Goal: Task Accomplishment & Management: Manage account settings

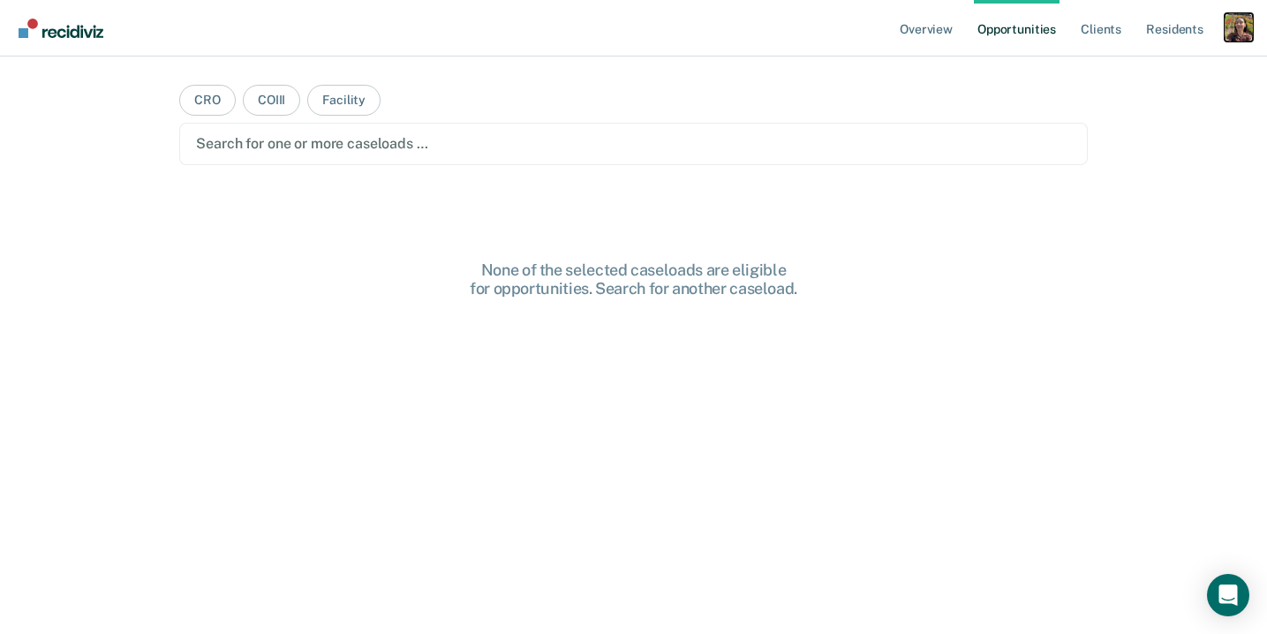
click at [1238, 26] on div "Profile dropdown button" at bounding box center [1238, 27] width 28 height 28
click at [1201, 62] on div "Profile How it works Log Out" at bounding box center [1167, 93] width 170 height 87
click at [1161, 72] on link "Profile" at bounding box center [1167, 71] width 142 height 15
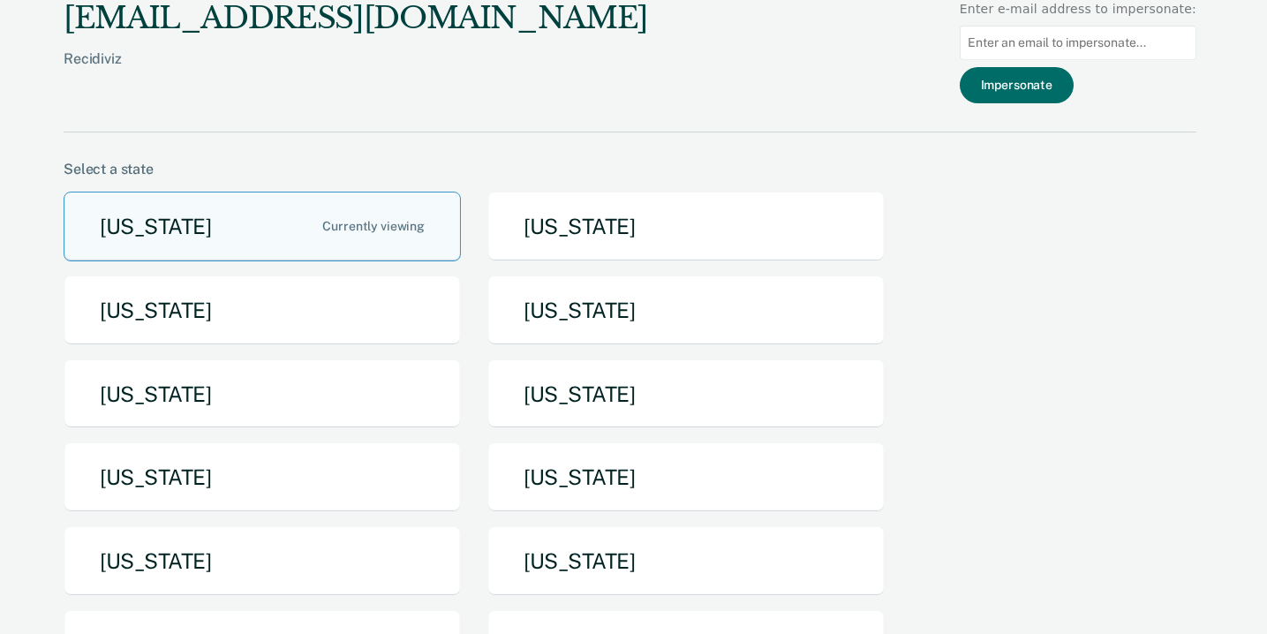
click at [1092, 54] on input at bounding box center [1078, 43] width 237 height 34
paste input "[PERSON_NAME][EMAIL_ADDRESS][PERSON_NAME][DOMAIN_NAME][US_STATE]"
type input "[PERSON_NAME][EMAIL_ADDRESS][PERSON_NAME][DOMAIN_NAME][US_STATE]"
click at [1066, 92] on button "Impersonate" at bounding box center [1017, 85] width 114 height 36
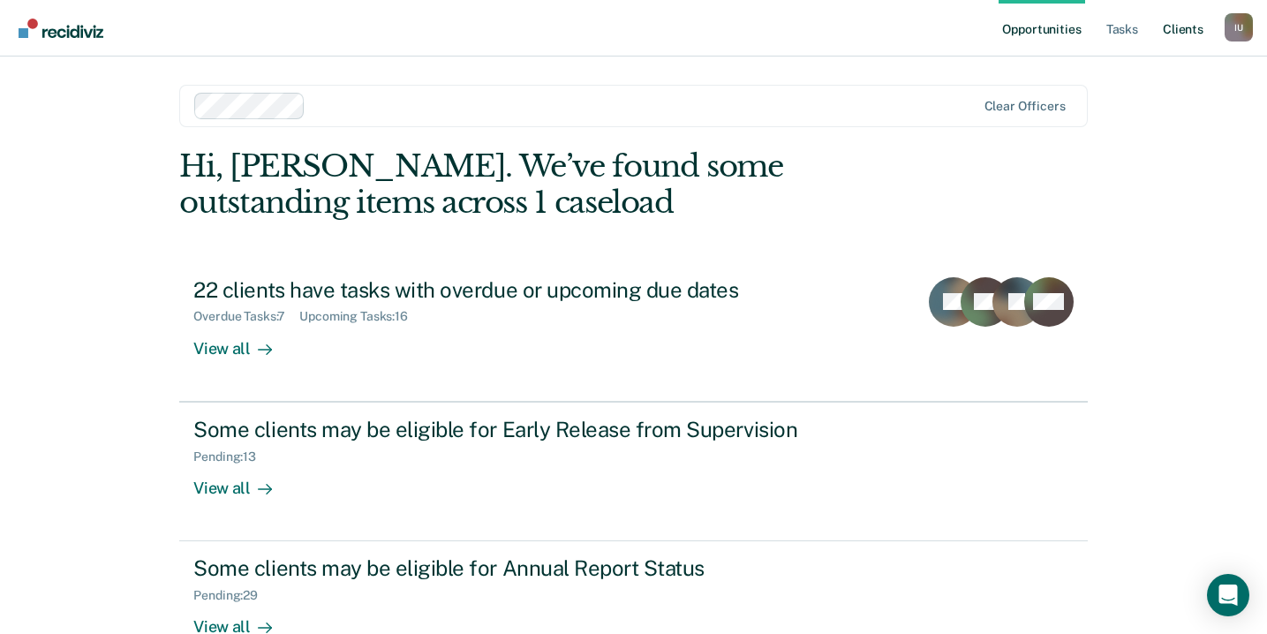
click at [1203, 19] on link "Client s" at bounding box center [1183, 28] width 48 height 56
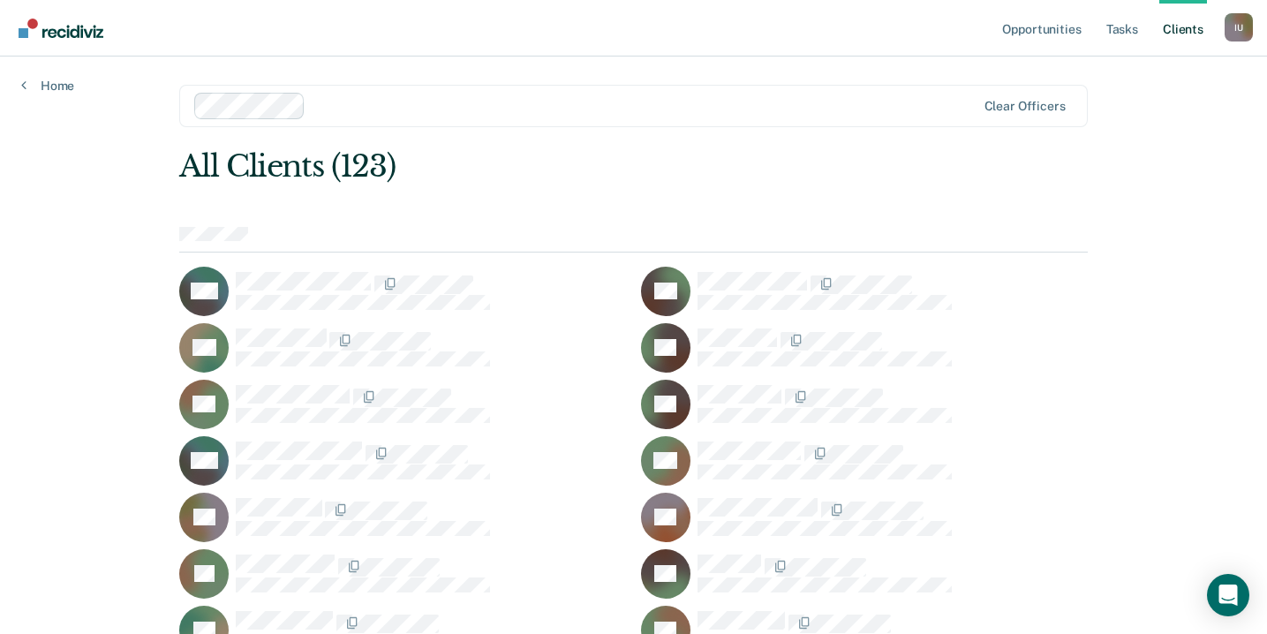
scroll to position [1828, 0]
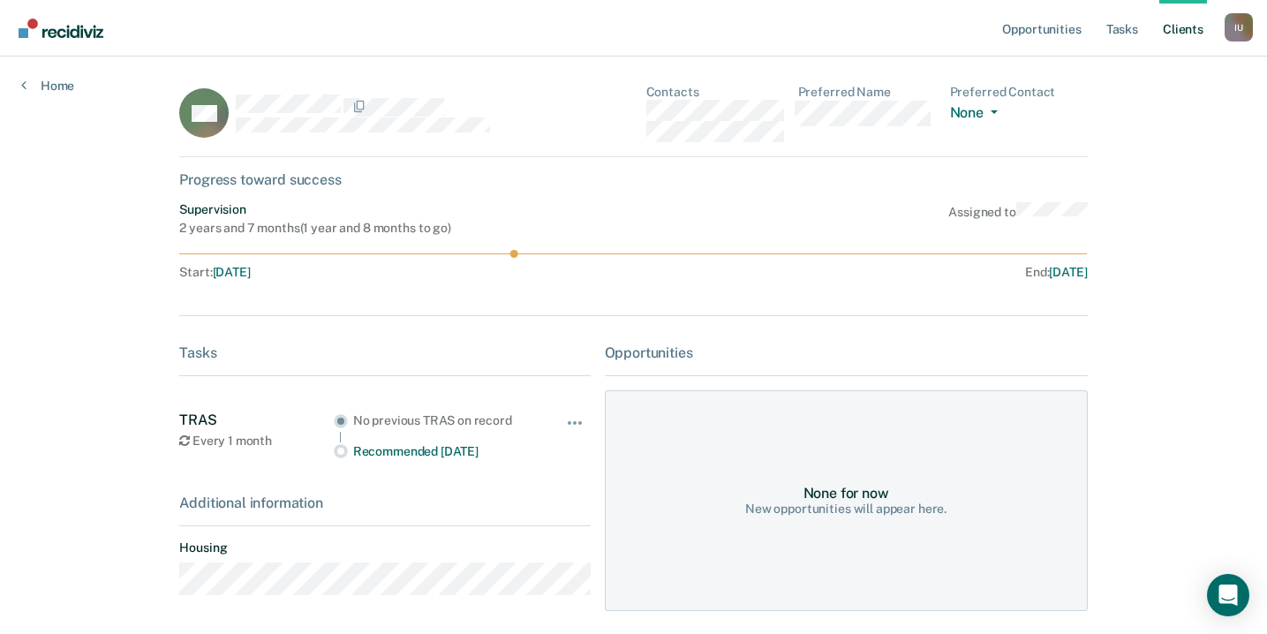
click at [573, 411] on div "Hide from tasks list for... 7 days 30 days 90 days" at bounding box center [576, 435] width 30 height 48
click at [573, 419] on button "button" at bounding box center [576, 432] width 30 height 28
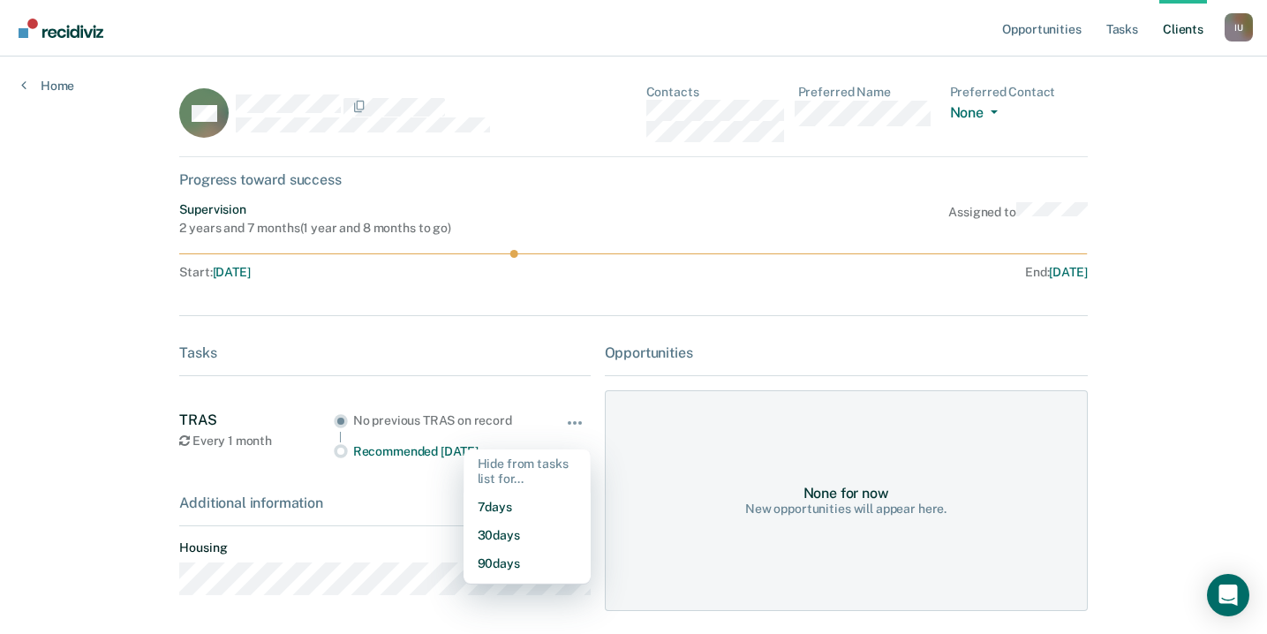
click at [1063, 429] on div "None for now New opportunities will appear here." at bounding box center [846, 500] width 483 height 221
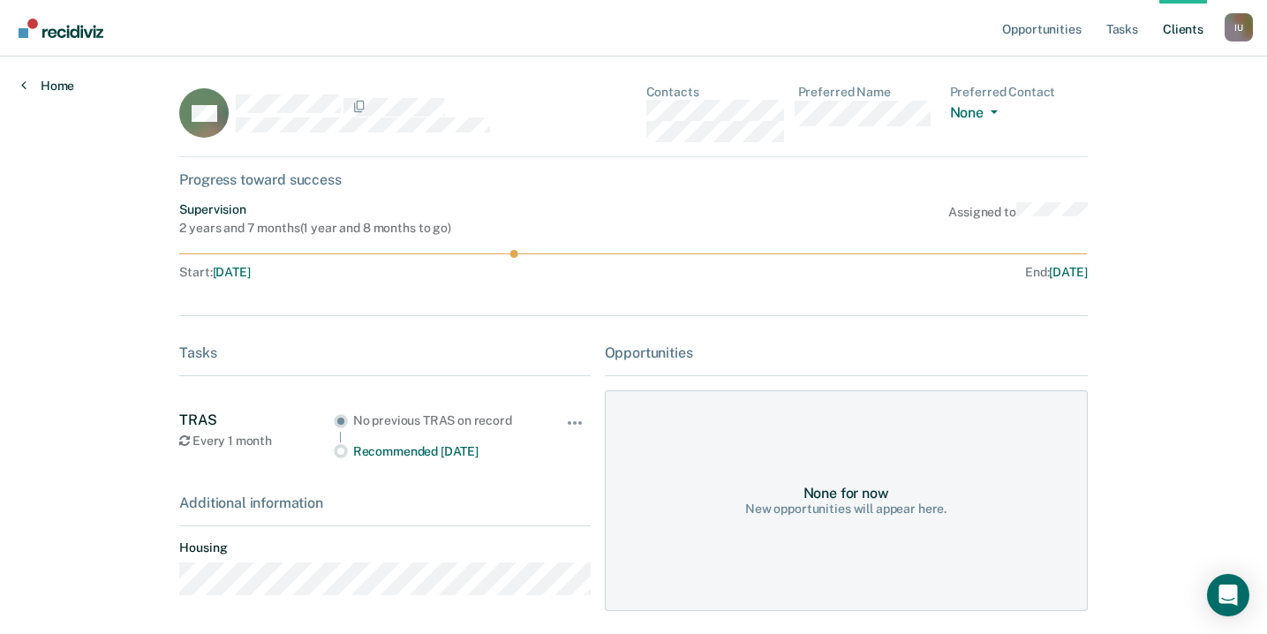
click at [63, 87] on link "Home" at bounding box center [47, 86] width 53 height 16
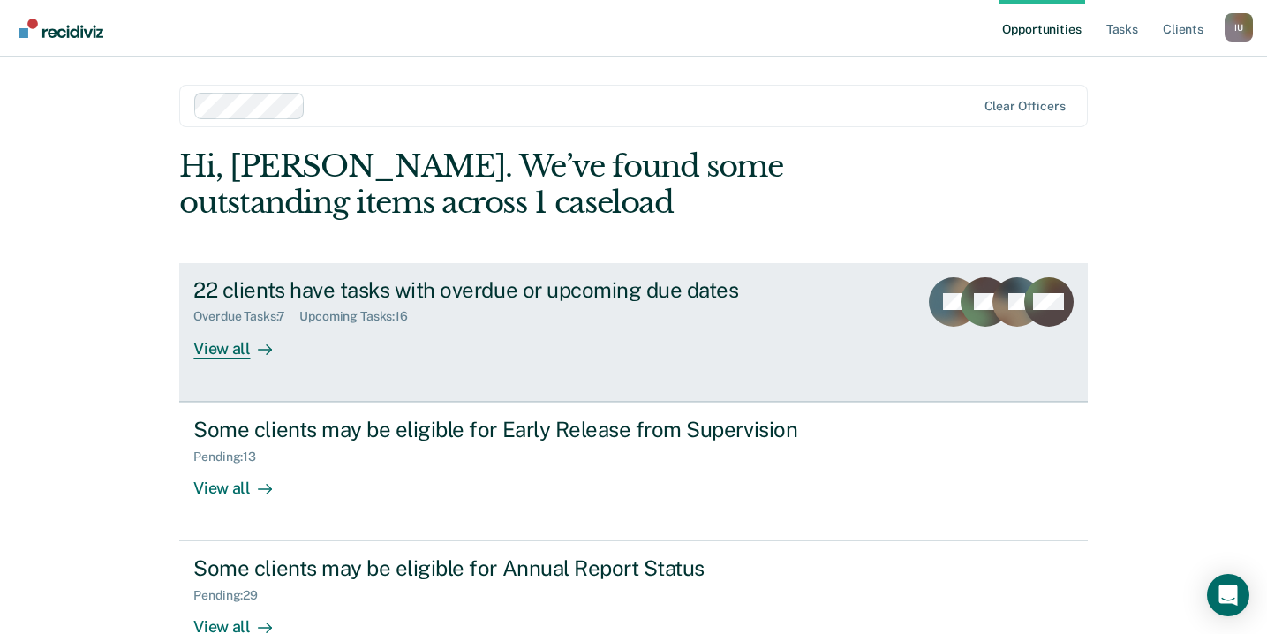
click at [247, 358] on link "22 clients have tasks with overdue or upcoming due dates Overdue Tasks : 7 Upco…" at bounding box center [633, 332] width 908 height 139
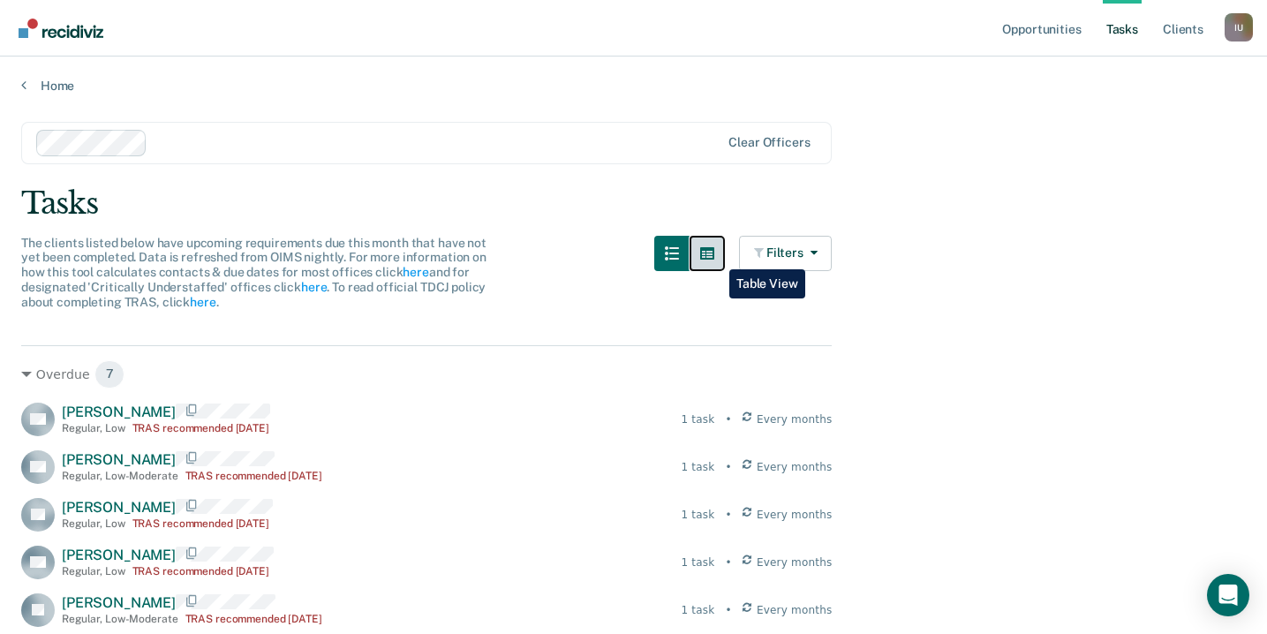
click at [714, 256] on icon "button" at bounding box center [707, 253] width 14 height 14
click at [719, 264] on button "button" at bounding box center [706, 253] width 35 height 35
click at [679, 252] on icon "button" at bounding box center [672, 253] width 14 height 14
click at [704, 260] on button "button" at bounding box center [706, 253] width 35 height 35
click at [712, 256] on icon "button" at bounding box center [707, 253] width 14 height 14
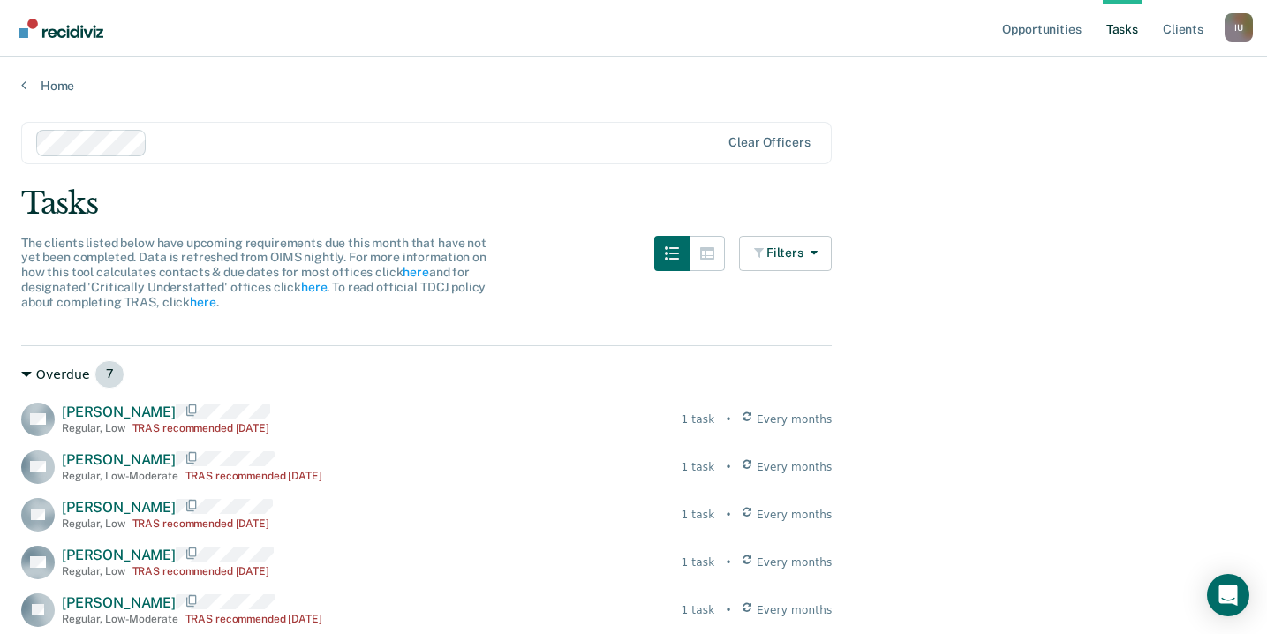
click at [26, 375] on icon at bounding box center [26, 374] width 11 height 5
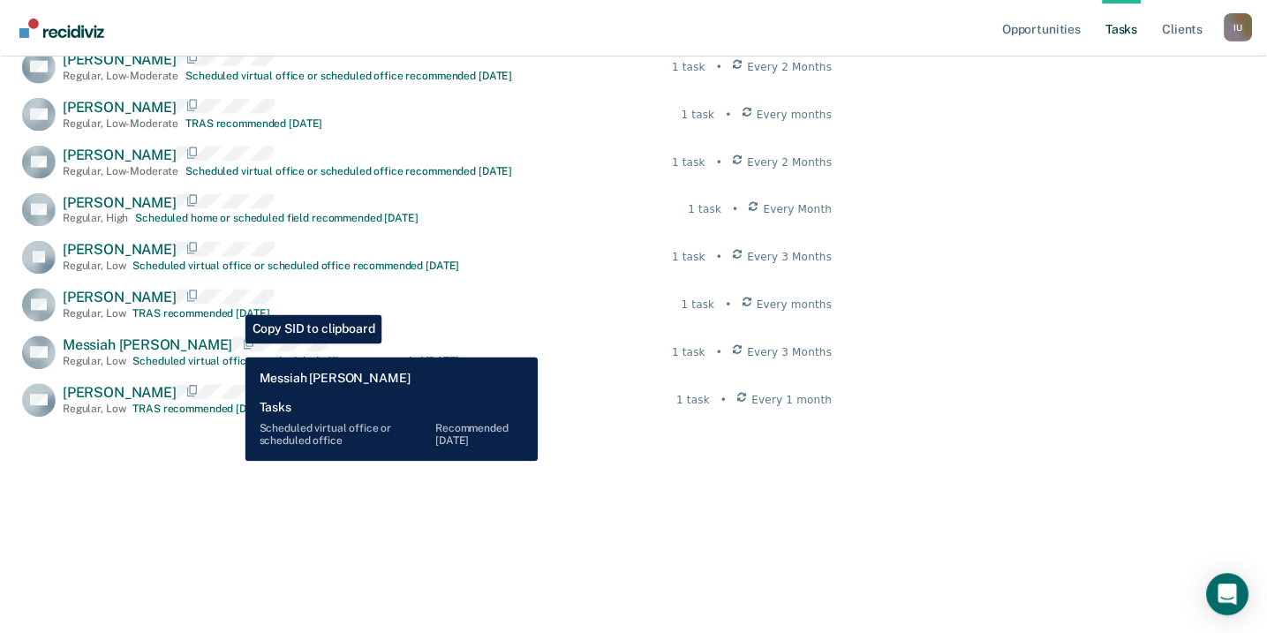
scroll to position [742, 0]
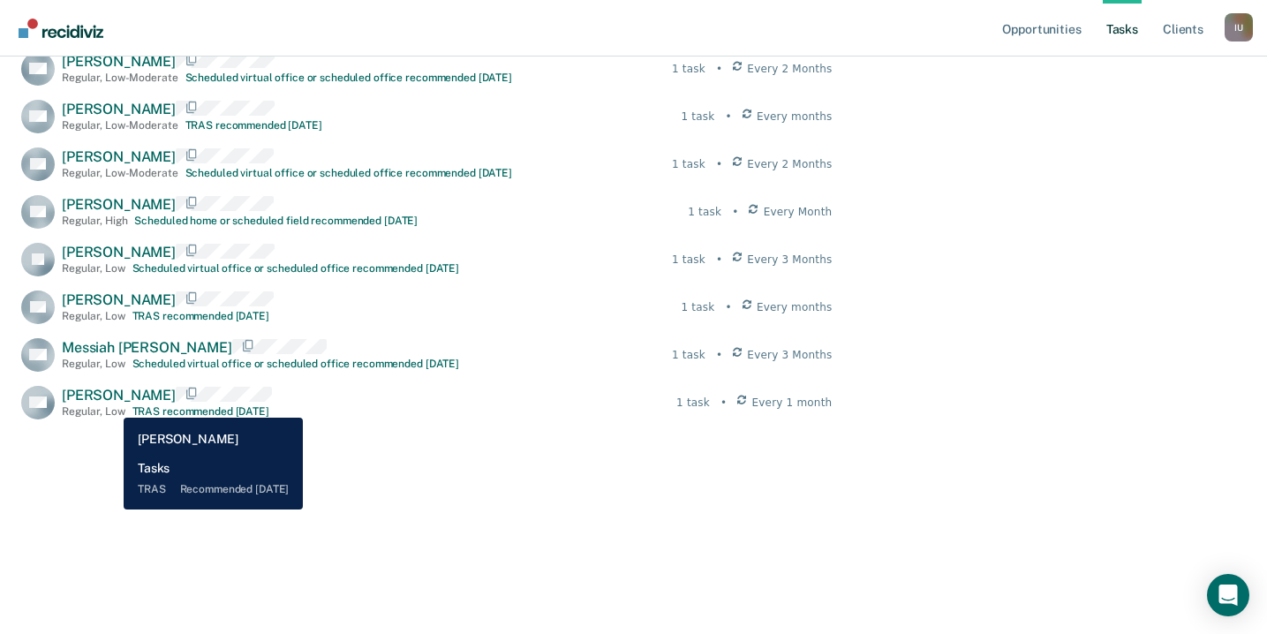
click at [110, 403] on span "[PERSON_NAME]" at bounding box center [119, 395] width 114 height 17
